Goal: Check status: Check status

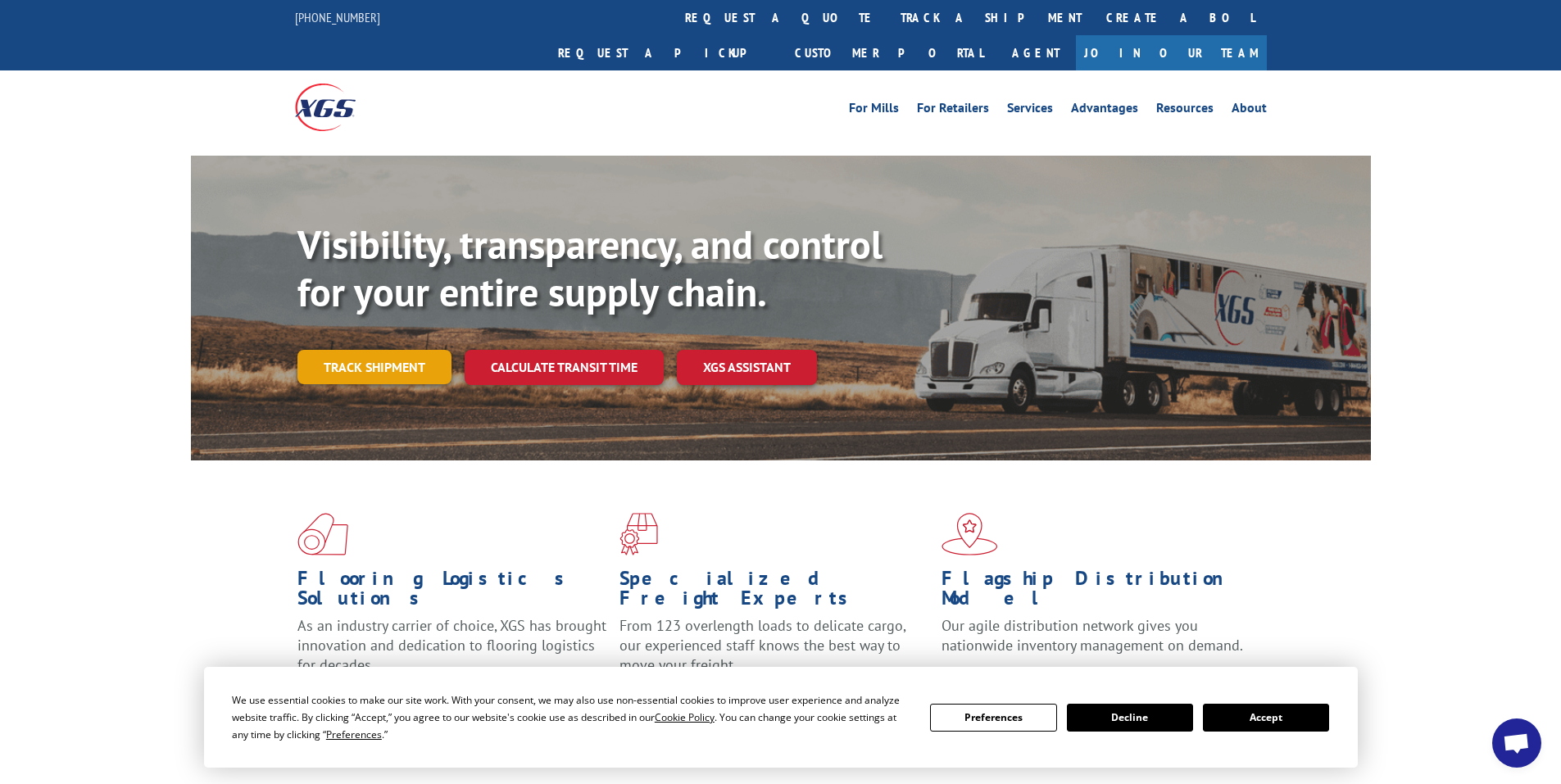
click at [397, 350] on link "Track shipment" at bounding box center [374, 367] width 154 height 35
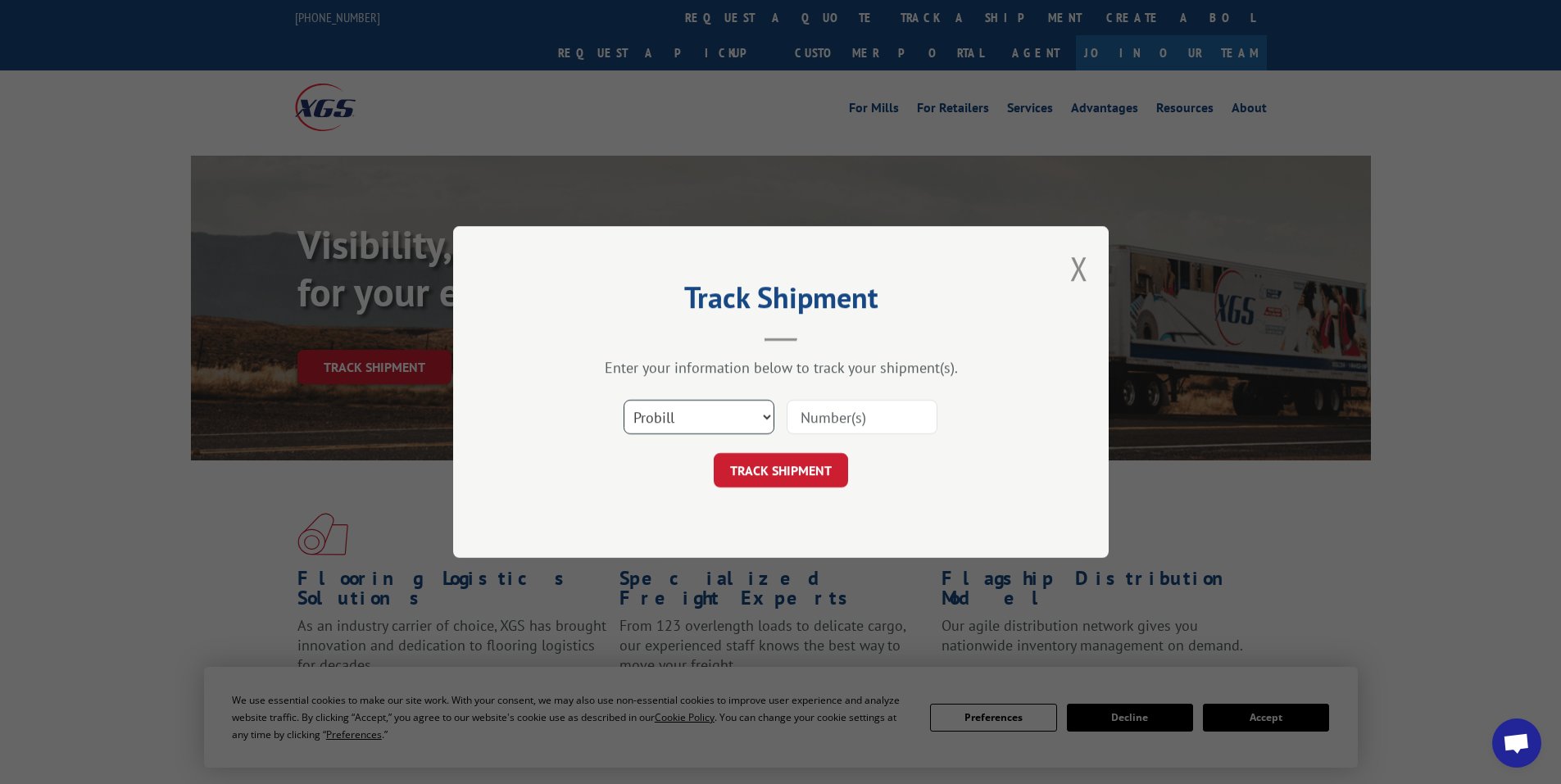
click at [709, 413] on select "Select category... Probill BOL PO" at bounding box center [699, 417] width 150 height 35
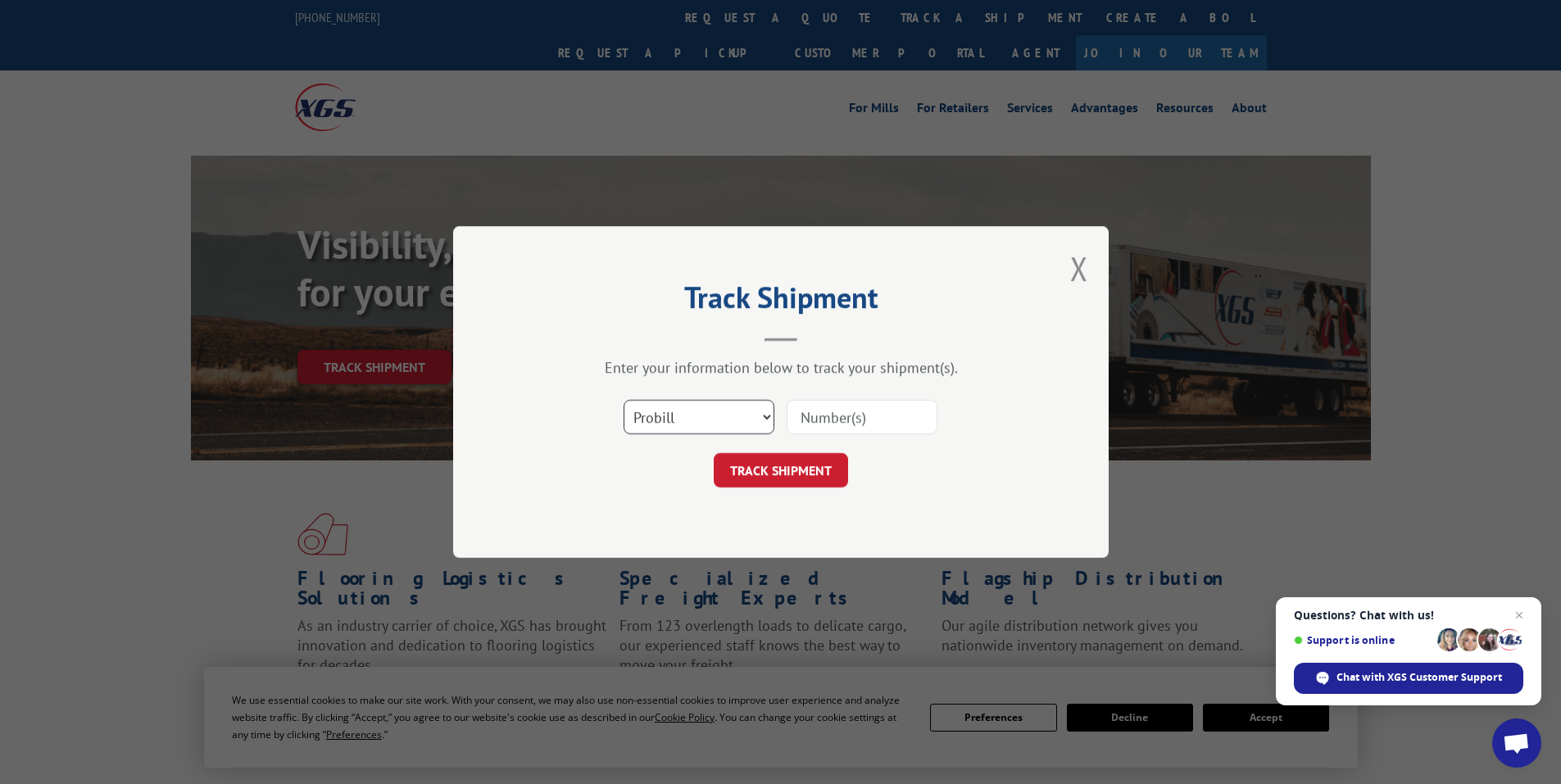
select select "bol"
click at [624, 399] on select "Select category... Probill BOL PO" at bounding box center [699, 417] width 150 height 35
click at [843, 423] on input at bounding box center [861, 417] width 150 height 35
paste input "5199404"
type input "5199404"
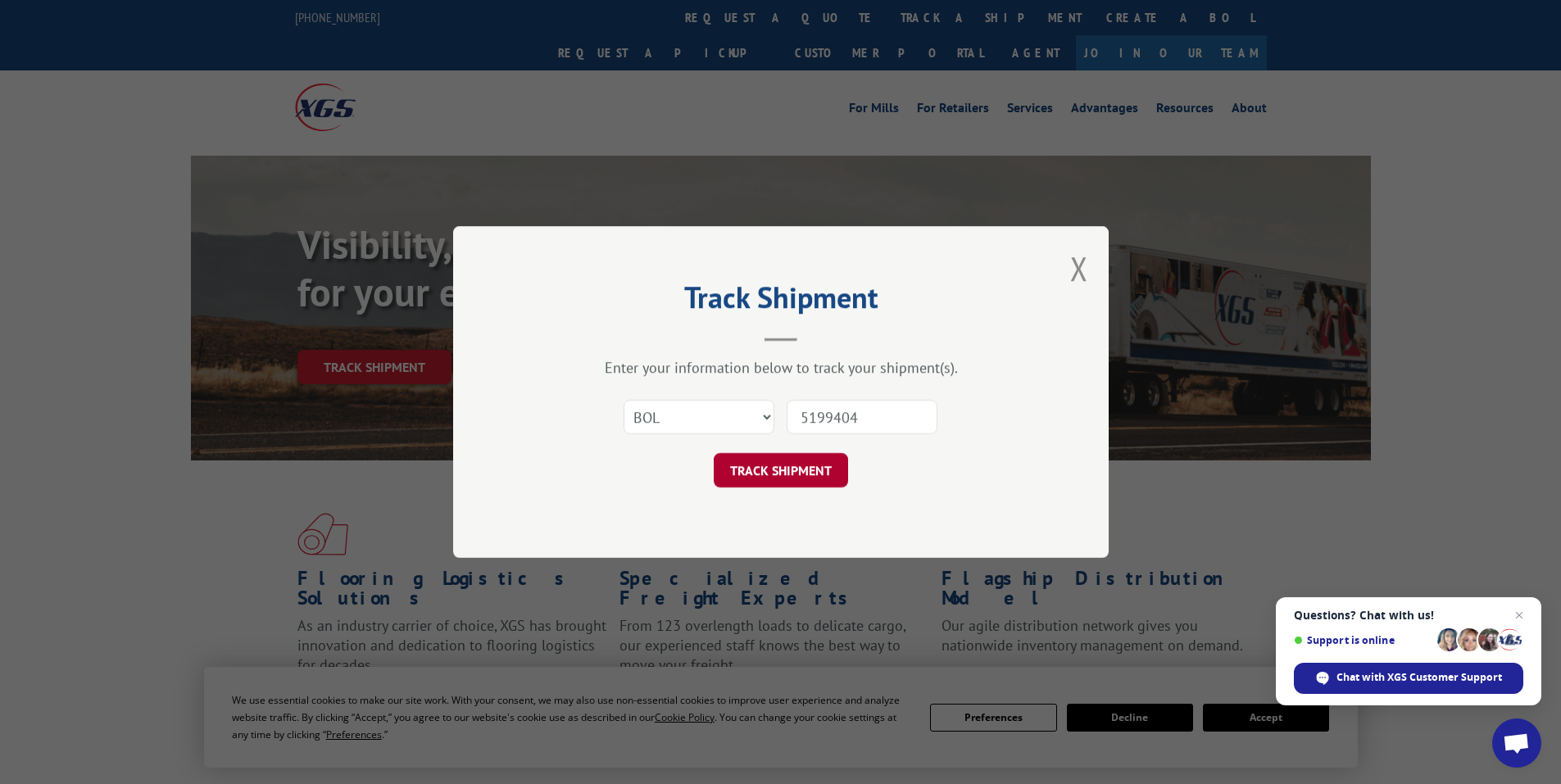
click at [815, 467] on button "TRACK SHIPMENT" at bounding box center [780, 470] width 134 height 35
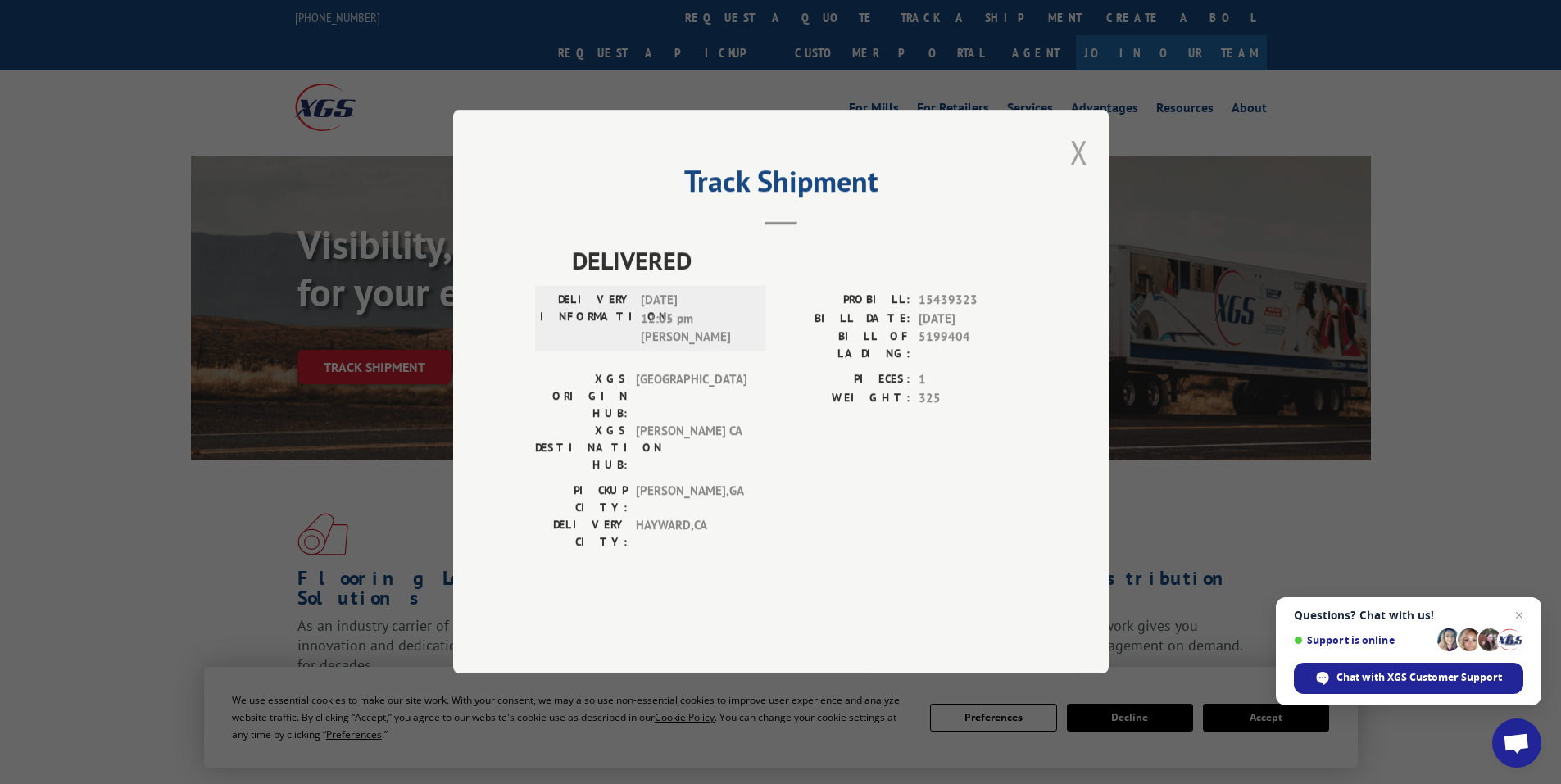
click at [1081, 173] on button "Close modal" at bounding box center [1079, 152] width 18 height 44
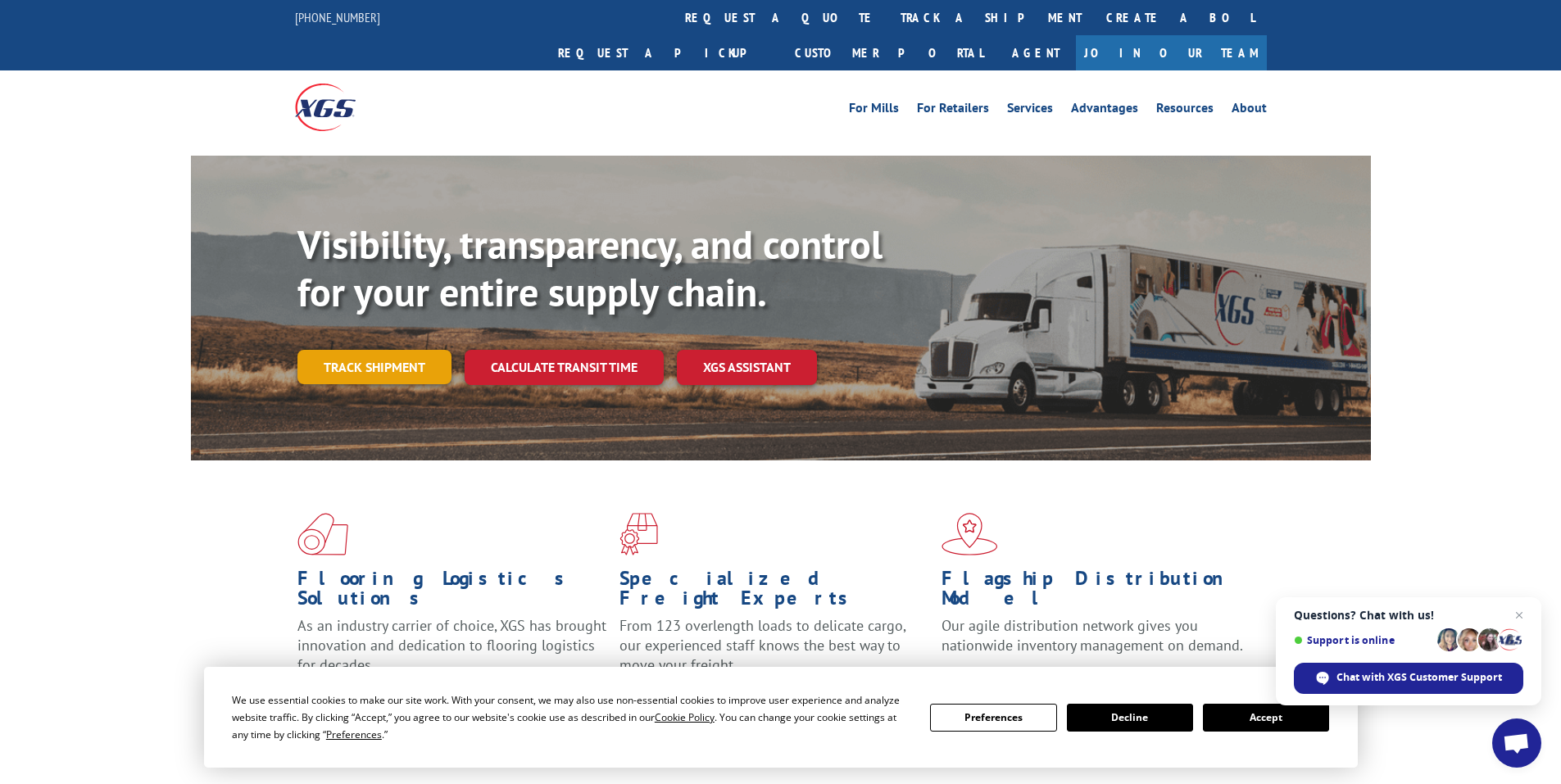
click at [378, 350] on link "Track shipment" at bounding box center [374, 367] width 154 height 35
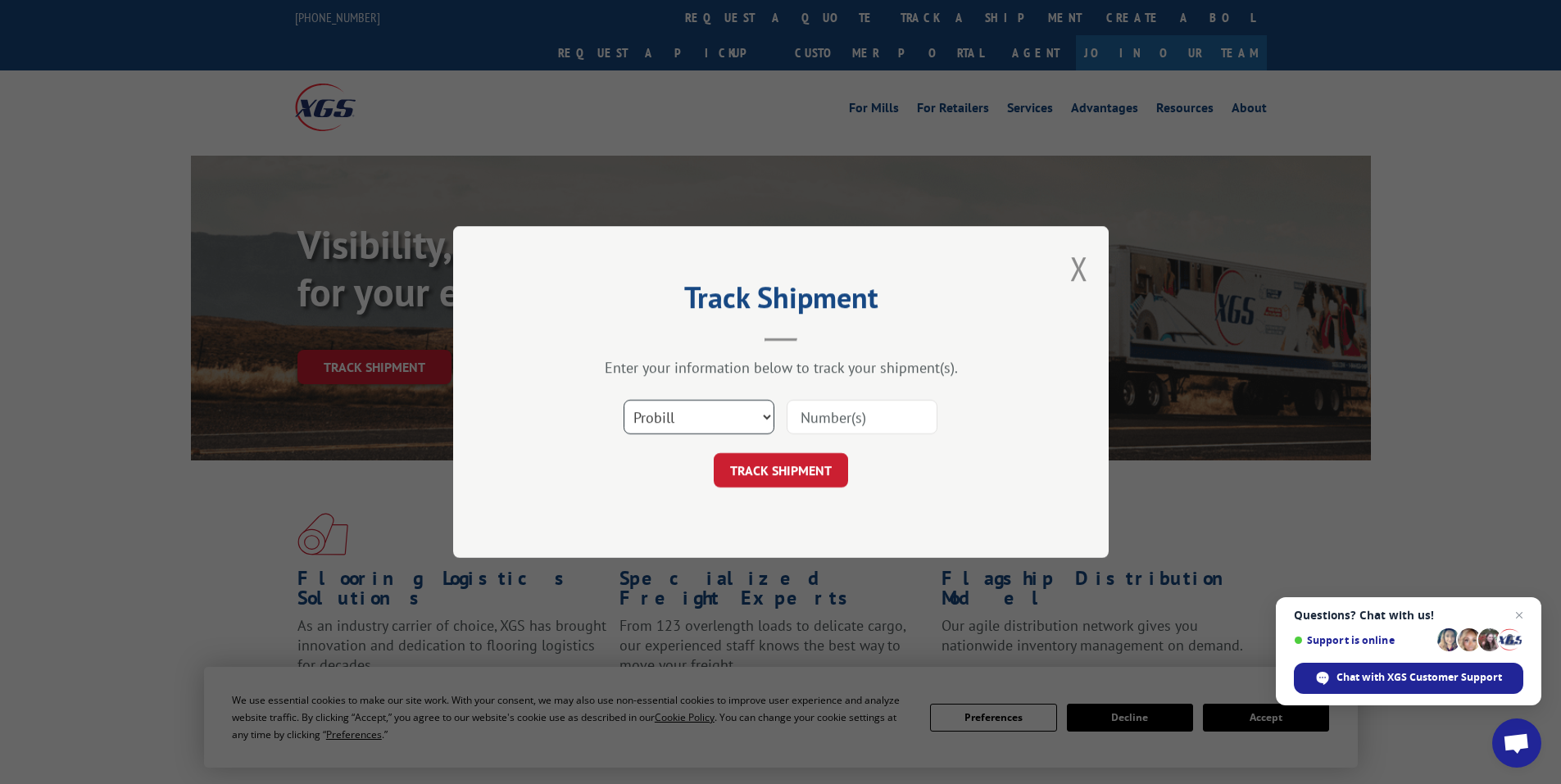
click at [713, 421] on select "Select category... Probill BOL PO" at bounding box center [699, 417] width 150 height 35
select select "bol"
click at [624, 399] on select "Select category... Probill BOL PO" at bounding box center [699, 417] width 150 height 35
click at [820, 425] on input at bounding box center [861, 417] width 150 height 35
paste input "440324"
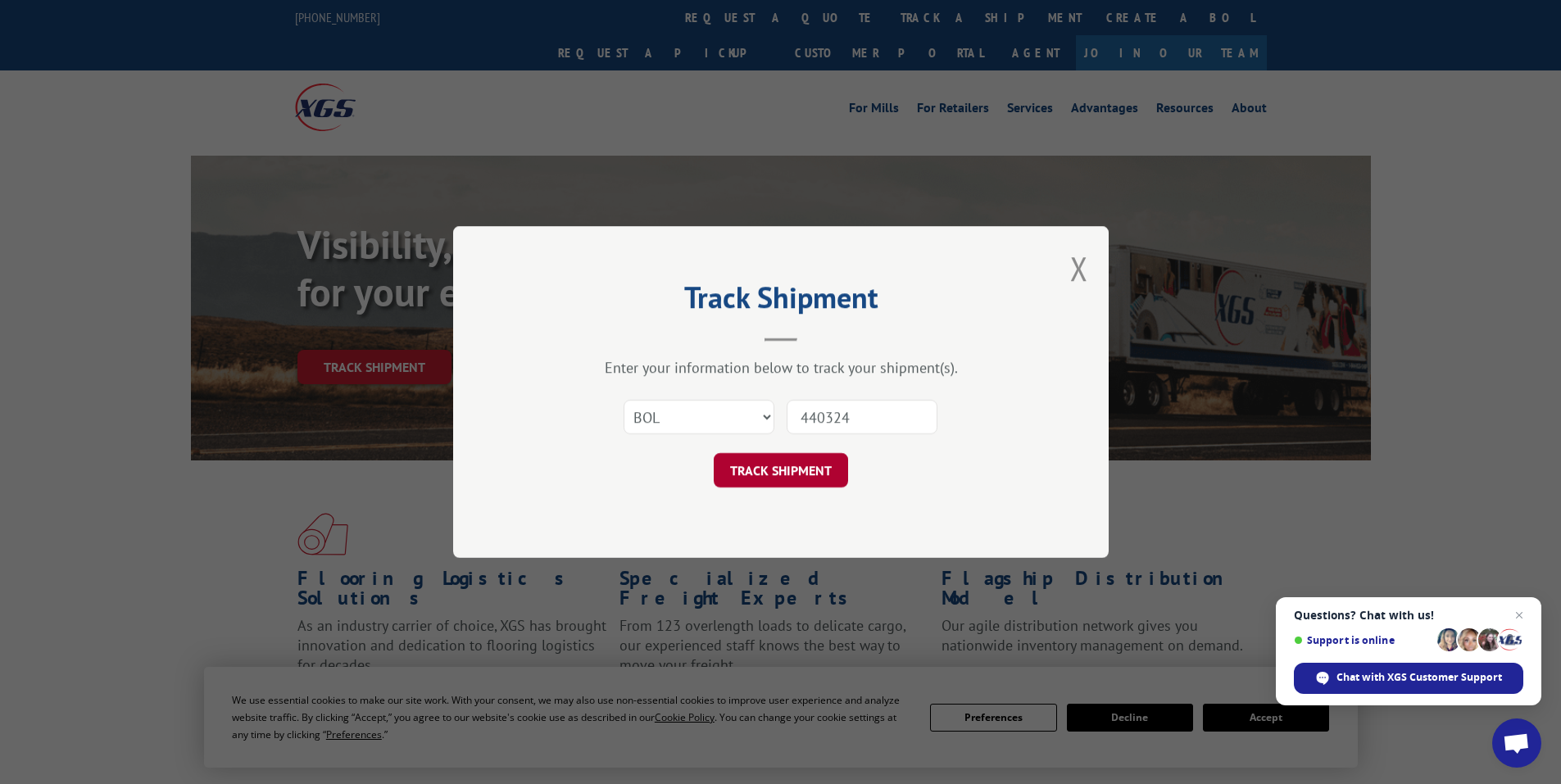
type input "440324"
click at [787, 468] on button "TRACK SHIPMENT" at bounding box center [780, 470] width 134 height 35
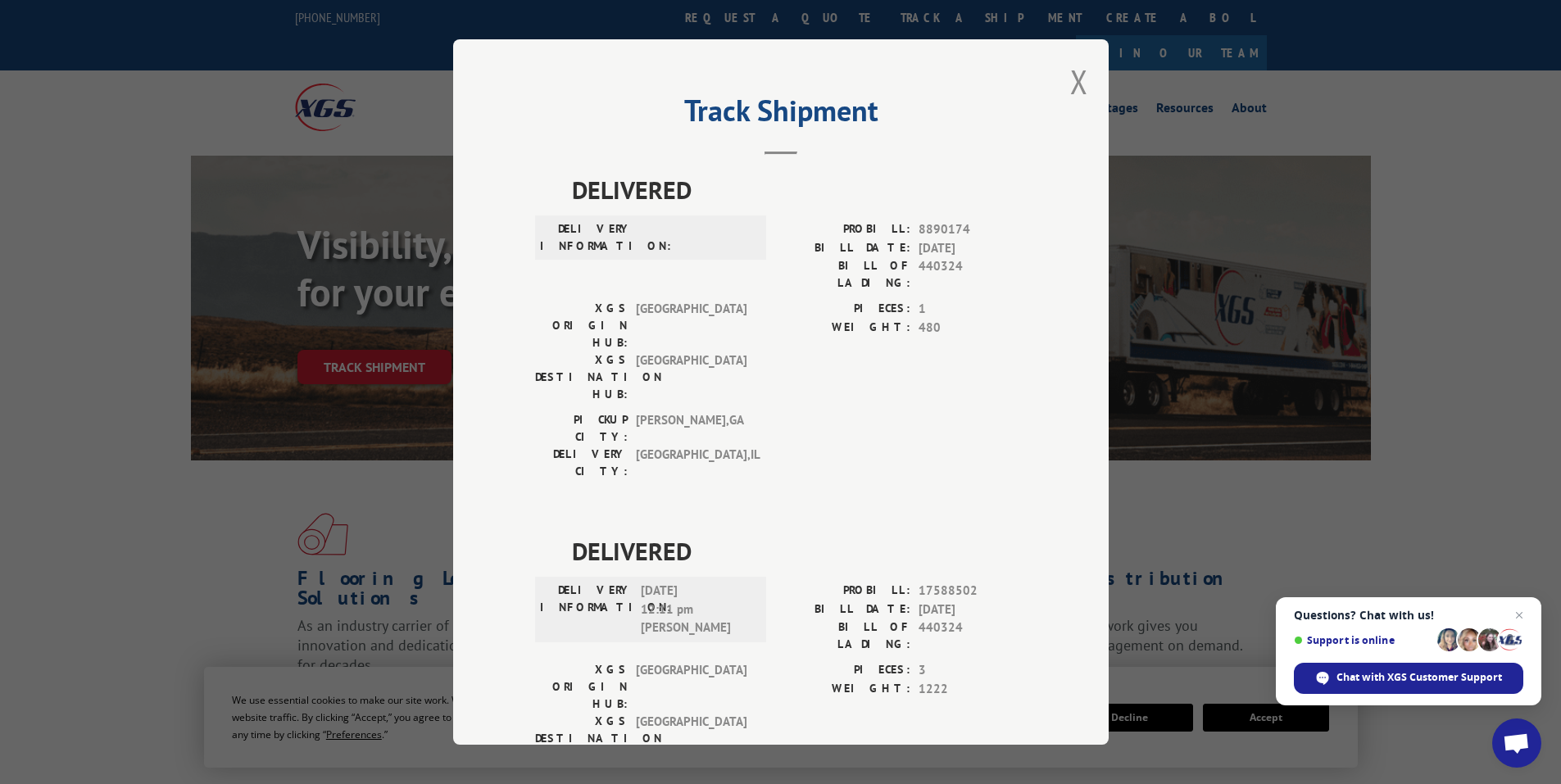
click at [1086, 81] on div "Track Shipment DELIVERED DELIVERY INFORMATION: PROBILL: 8890174 BILL DATE: [DAT…" at bounding box center [781, 392] width 656 height 705
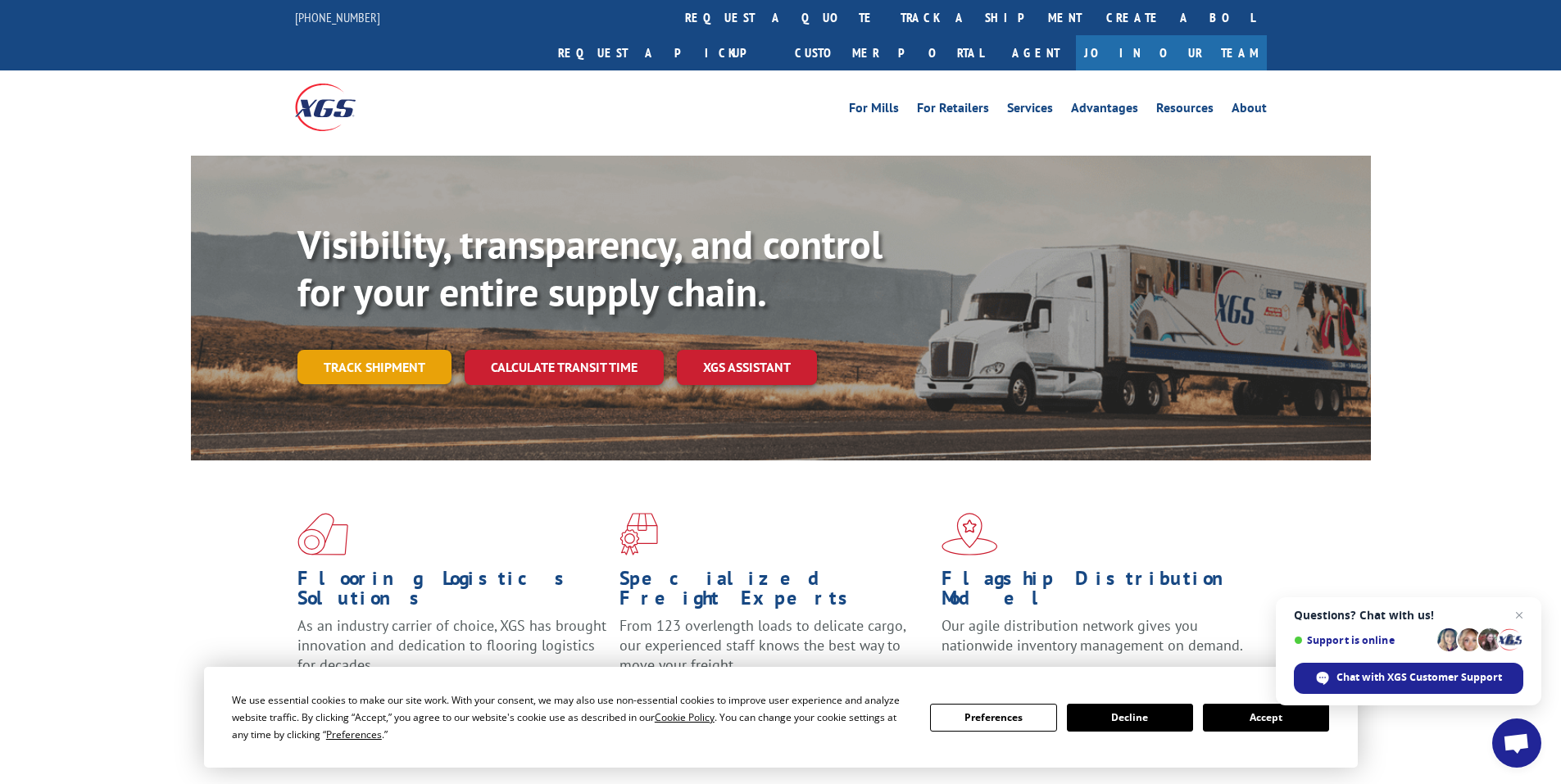
click at [385, 350] on link "Track shipment" at bounding box center [374, 367] width 154 height 35
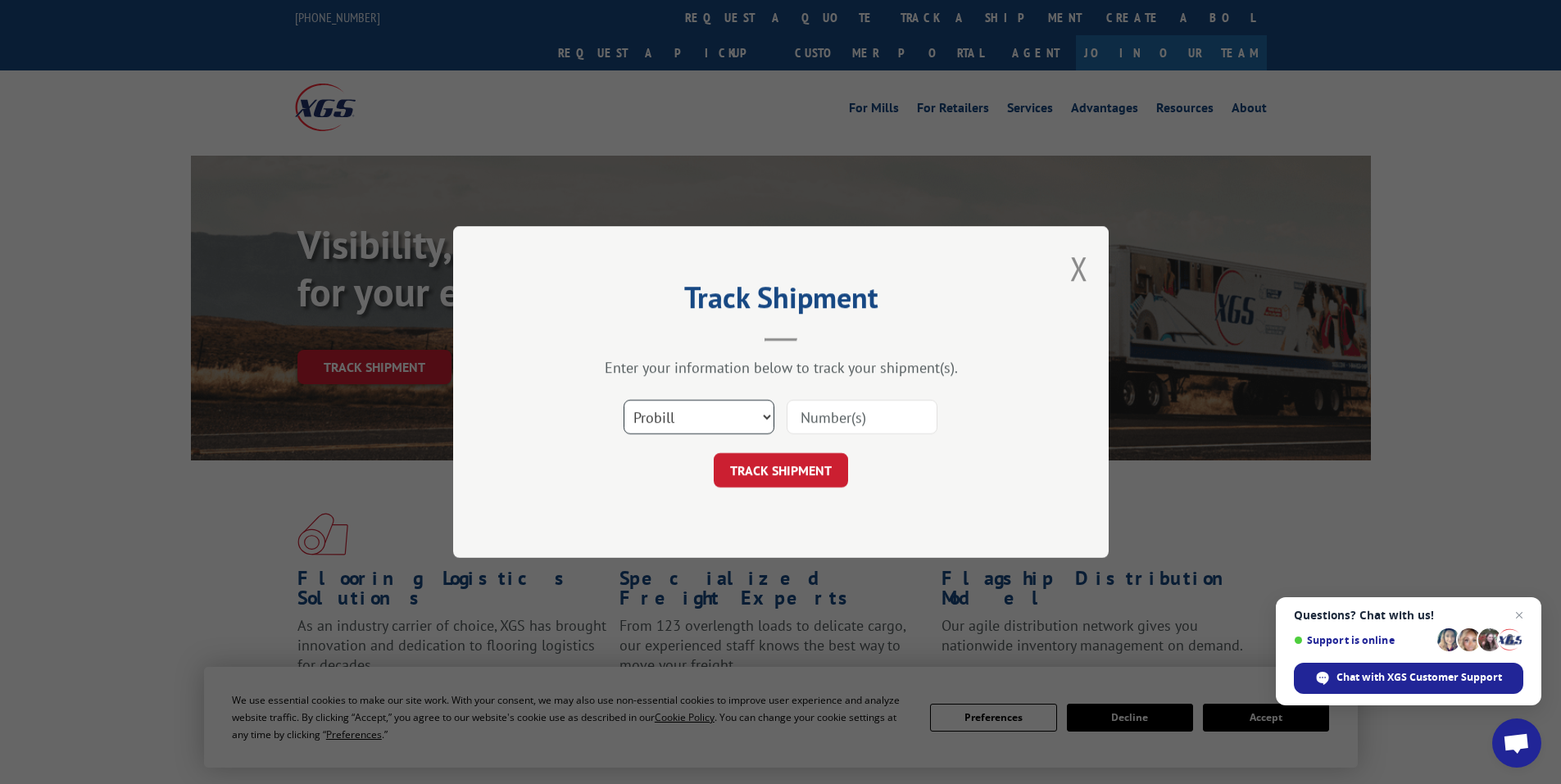
click at [679, 418] on select "Select category... Probill BOL PO" at bounding box center [699, 417] width 150 height 35
select select "bol"
click at [624, 399] on select "Select category... Probill BOL PO" at bounding box center [699, 417] width 150 height 35
click at [838, 416] on input at bounding box center [861, 417] width 150 height 35
paste input "6006858"
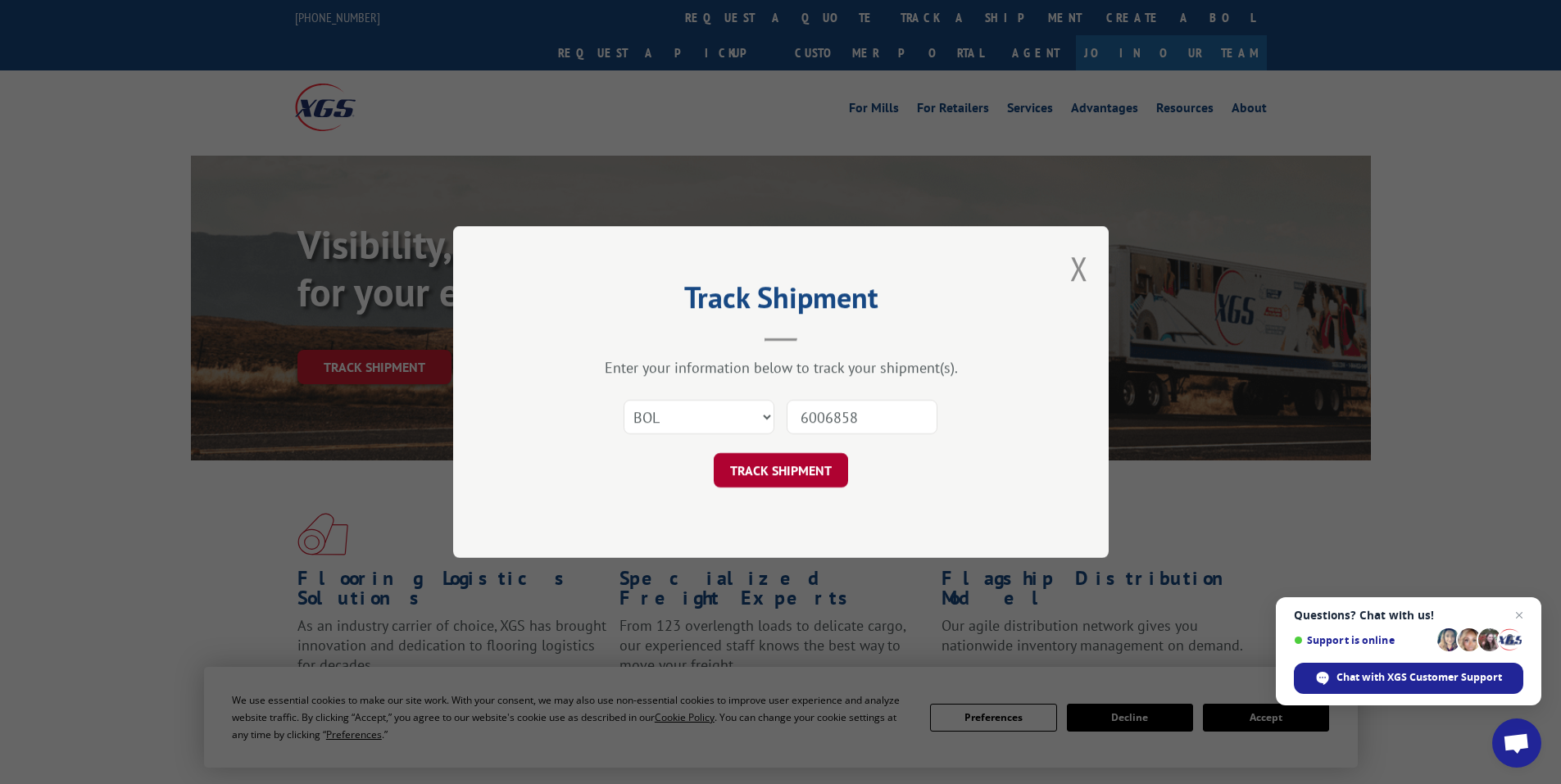
type input "6006858"
click at [815, 473] on button "TRACK SHIPMENT" at bounding box center [780, 470] width 134 height 35
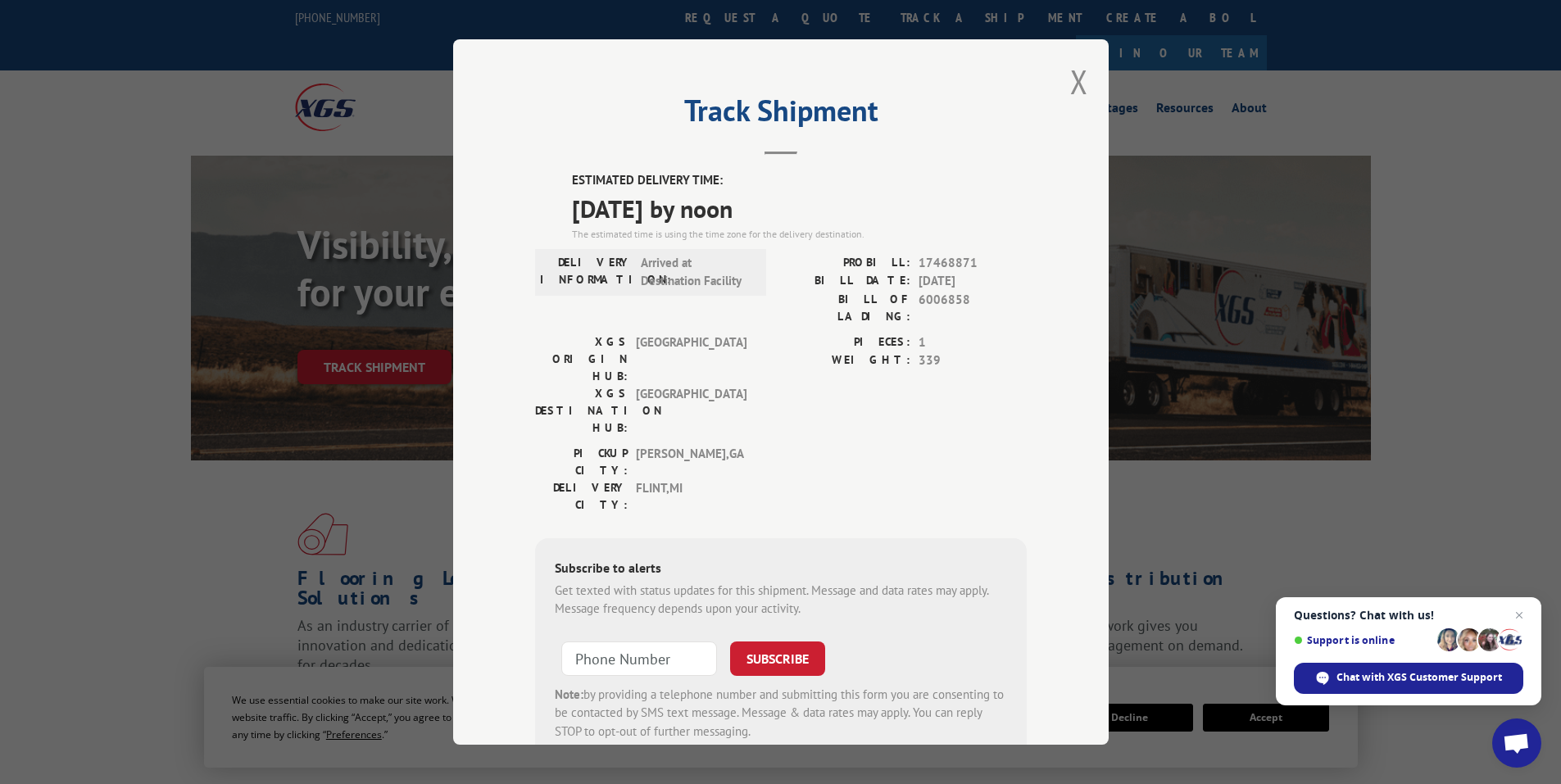
click at [1055, 78] on div "Track Shipment ESTIMATED DELIVERY TIME: 09/05/2025 by noon The estimated time i…" at bounding box center [781, 392] width 656 height 705
